Goal: Task Accomplishment & Management: Manage account settings

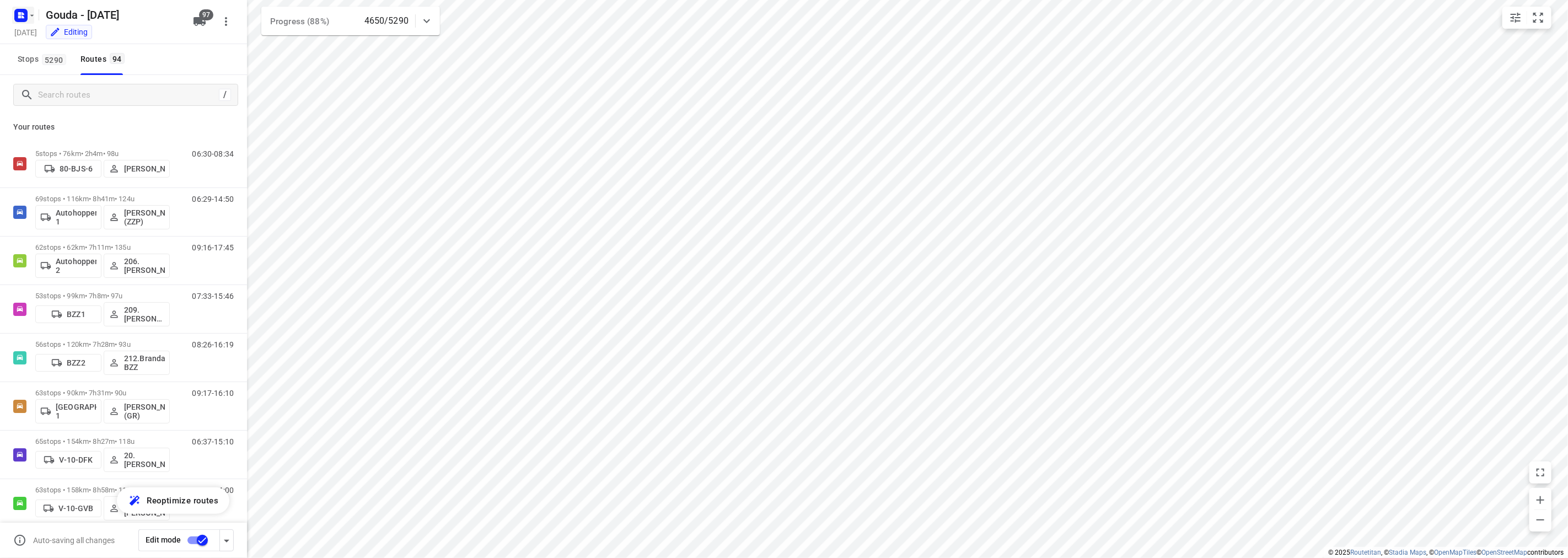
click at [21, 11] on rect "button" at bounding box center [21, 15] width 13 height 13
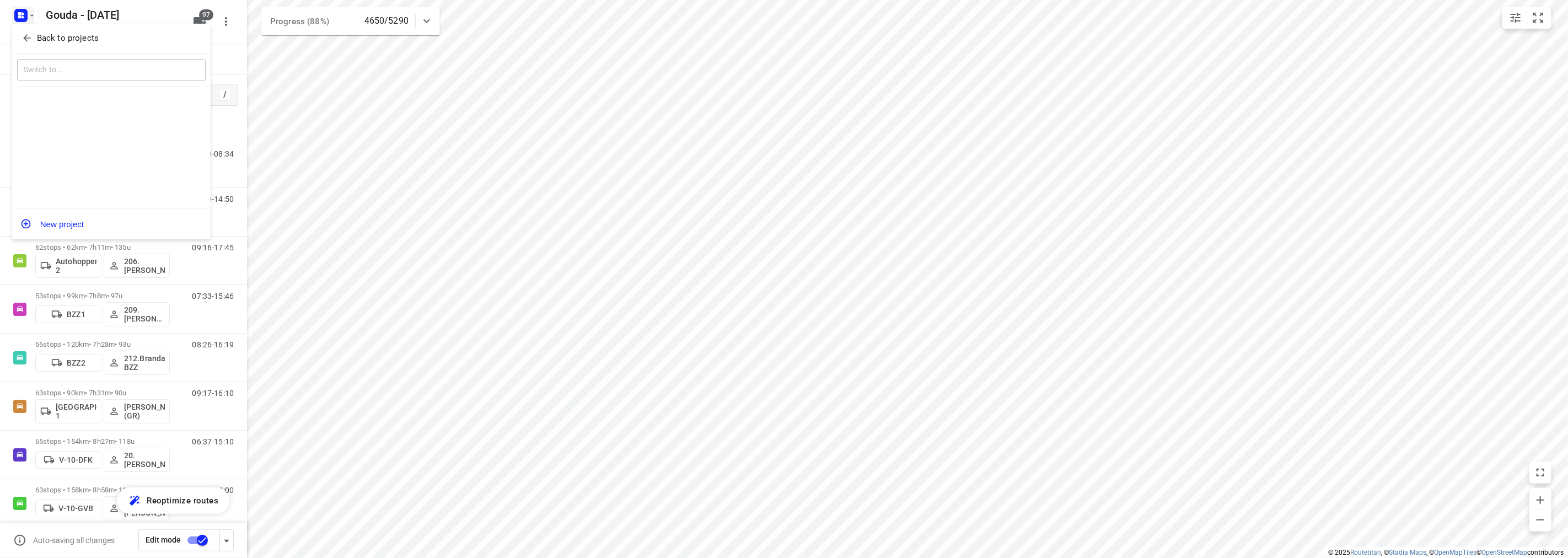
click at [24, 33] on icon "button" at bounding box center [26, 38] width 11 height 11
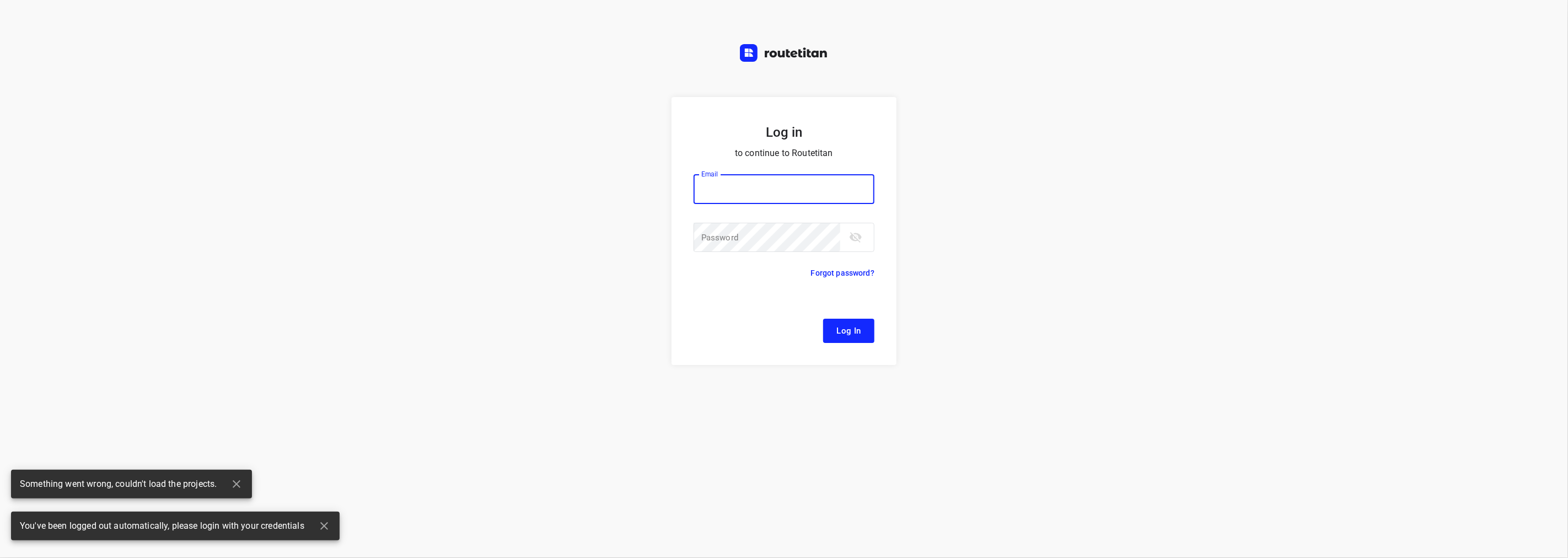
type input "[EMAIL_ADDRESS][DOMAIN_NAME]"
click at [840, 335] on span "Log In" at bounding box center [848, 330] width 25 height 15
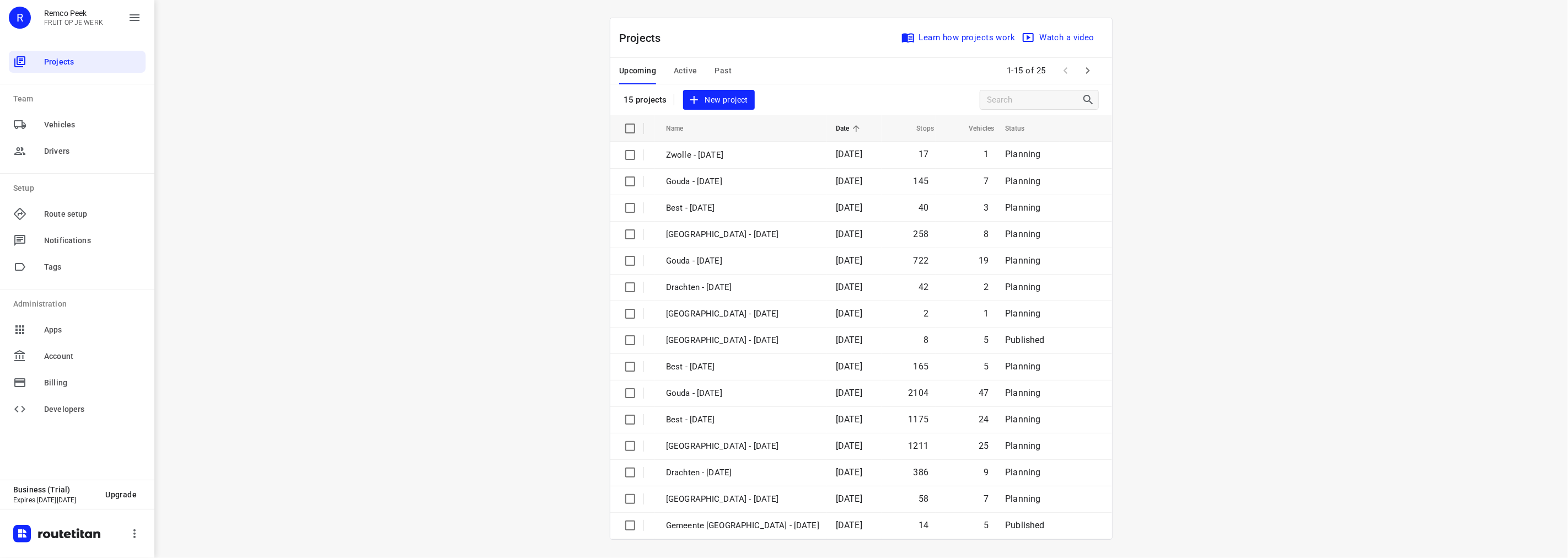
click at [676, 73] on span "Active" at bounding box center [685, 71] width 23 height 14
